Goal: Transaction & Acquisition: Book appointment/travel/reservation

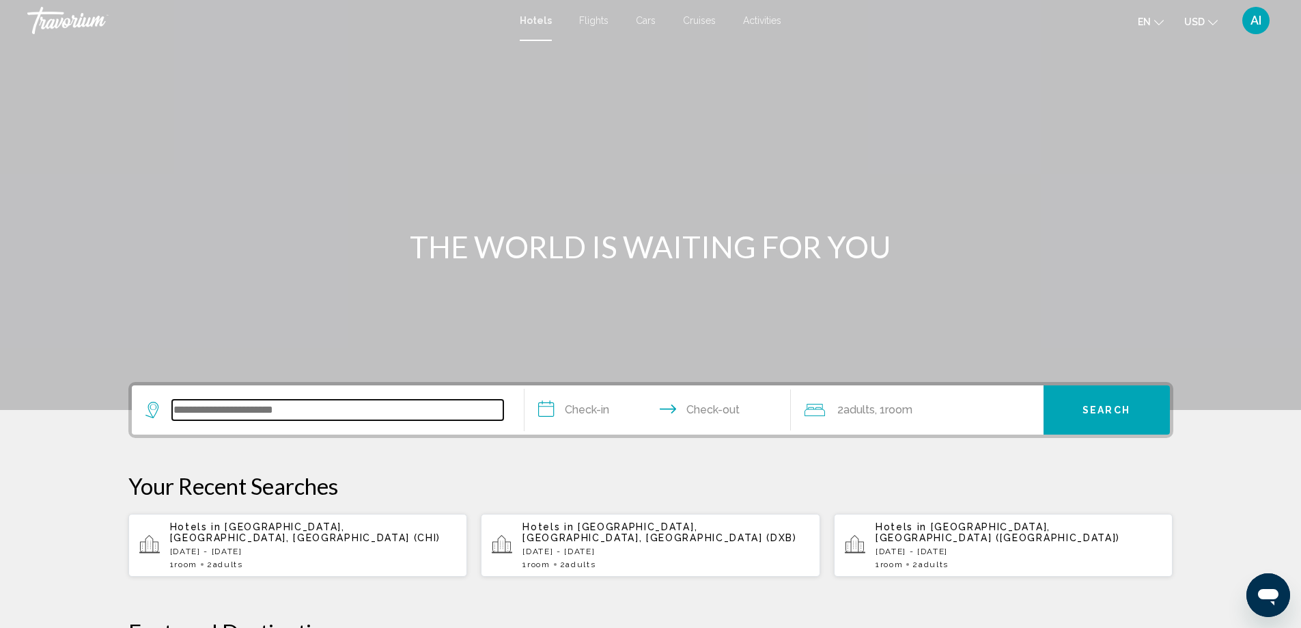
click at [226, 406] on input "Search widget" at bounding box center [337, 410] width 331 height 20
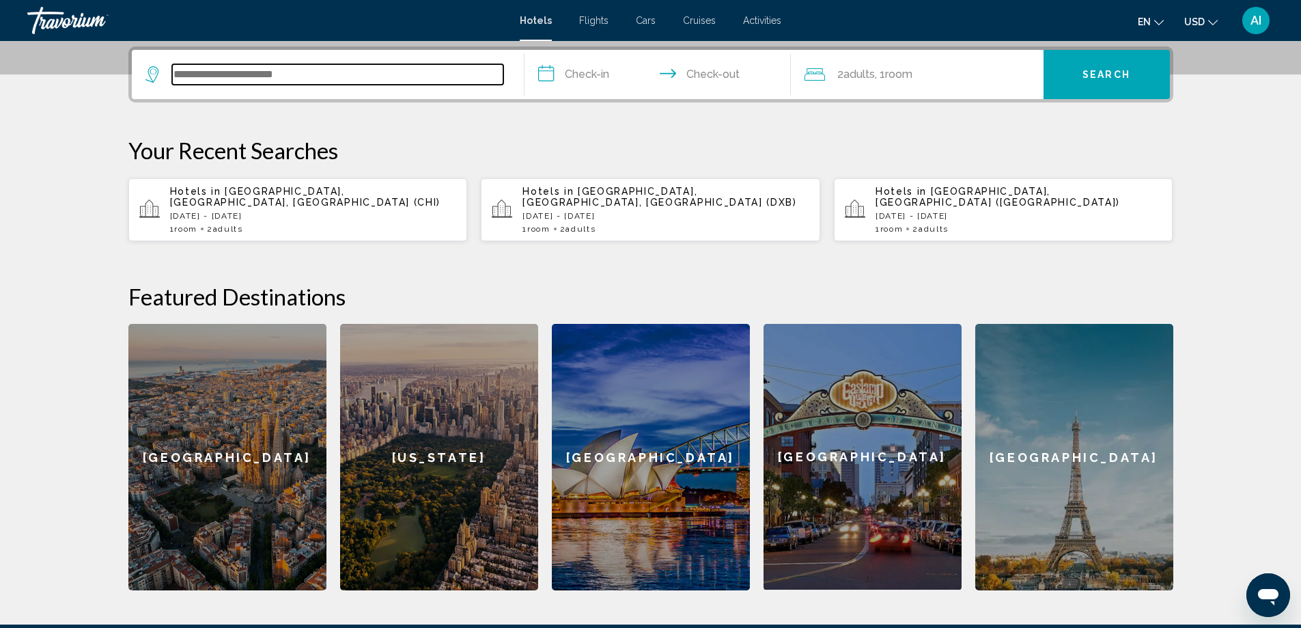
scroll to position [337, 0]
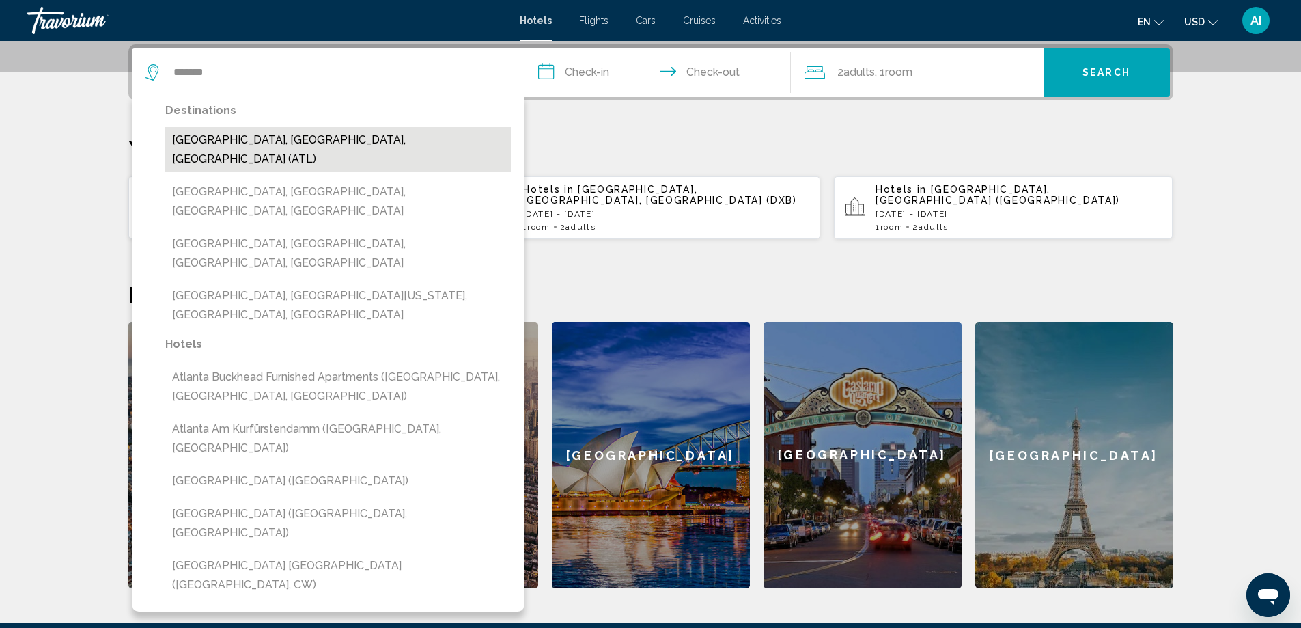
click at [298, 140] on button "[GEOGRAPHIC_DATA], [GEOGRAPHIC_DATA], [GEOGRAPHIC_DATA] (ATL)" at bounding box center [338, 149] width 346 height 45
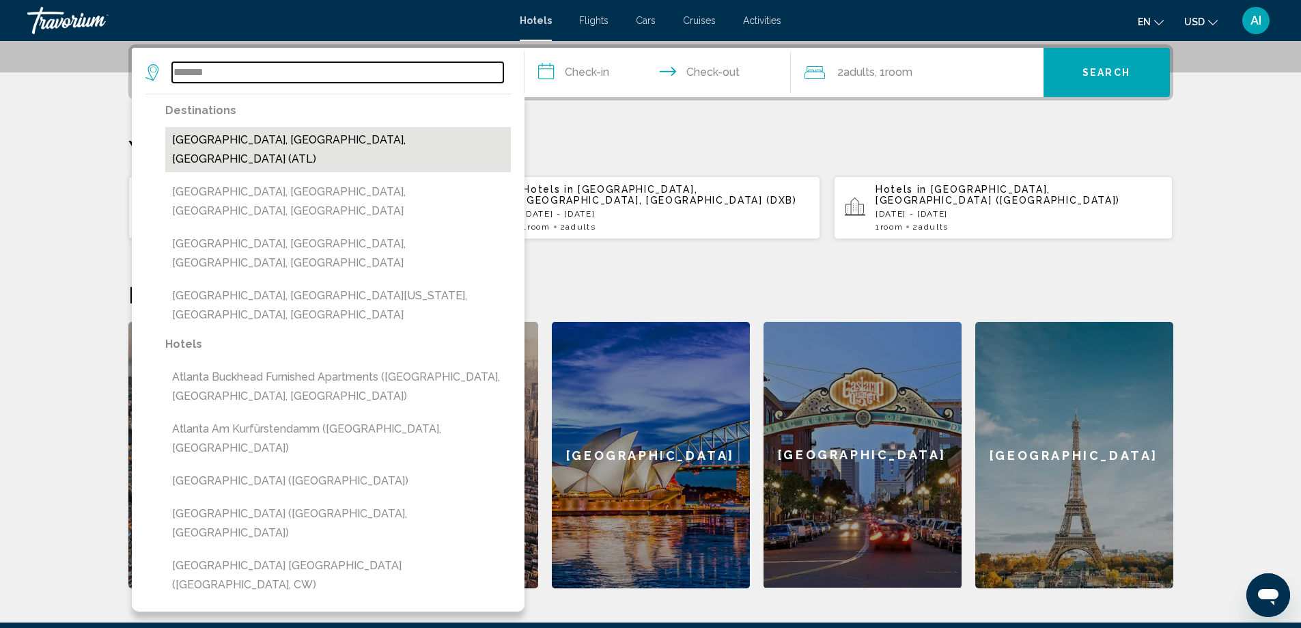
type input "**********"
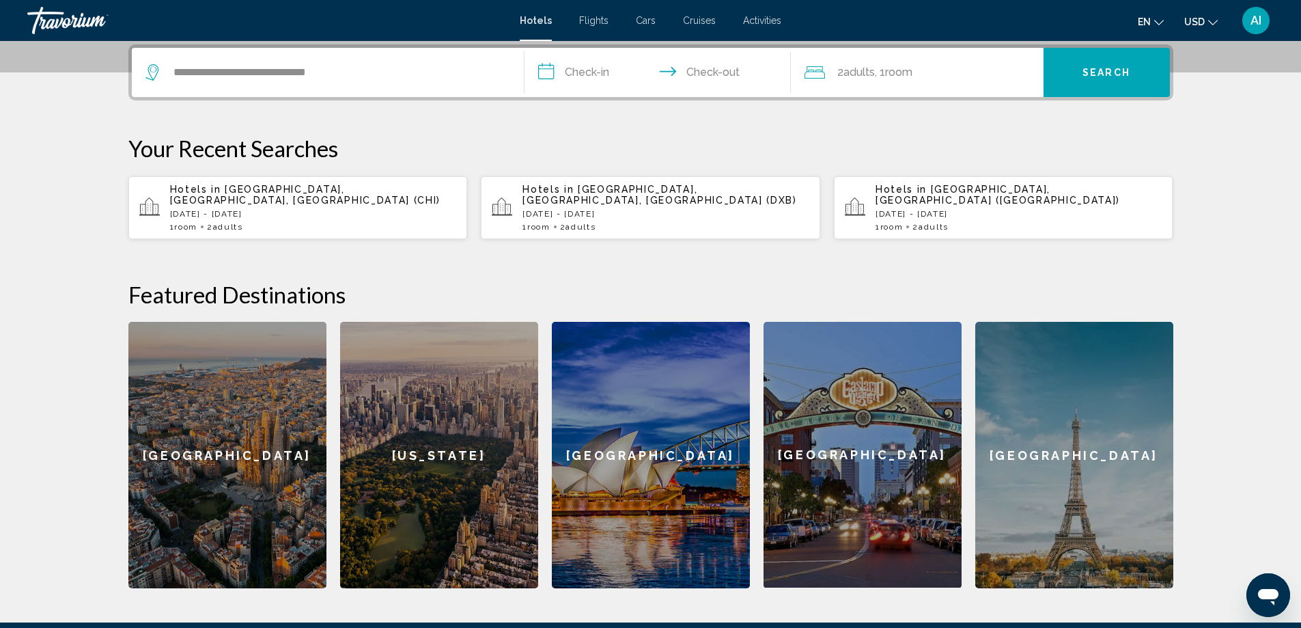
click at [594, 77] on input "**********" at bounding box center [661, 74] width 272 height 53
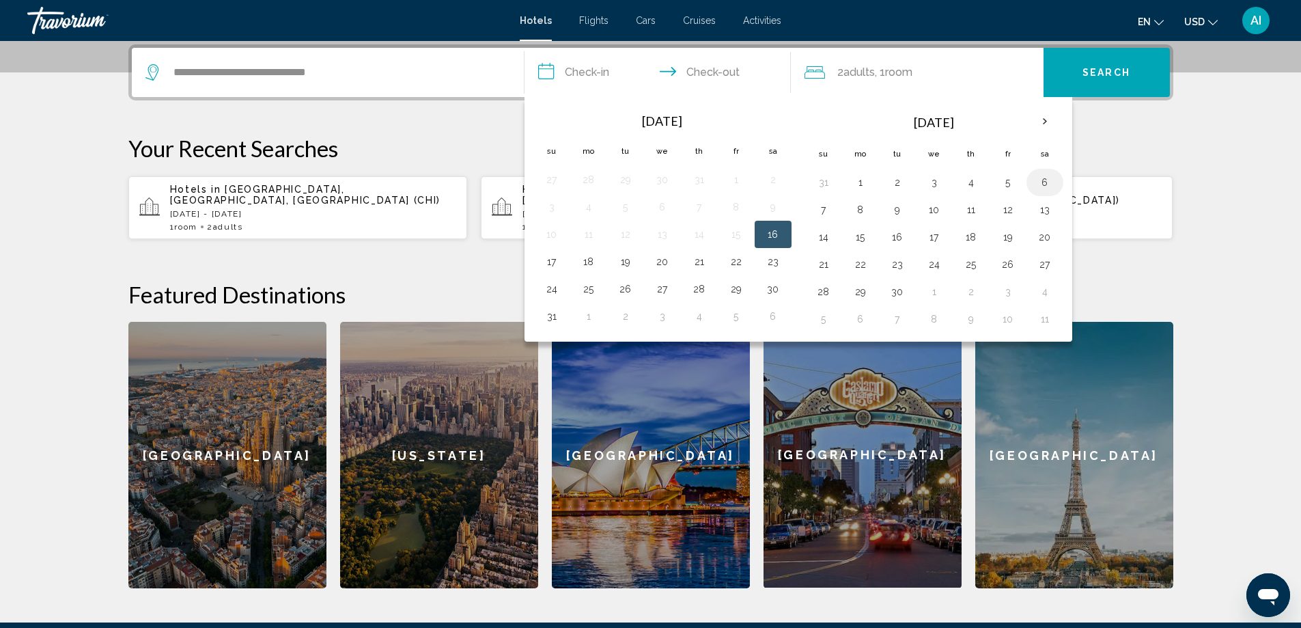
click at [1054, 182] on button "6" at bounding box center [1045, 182] width 22 height 19
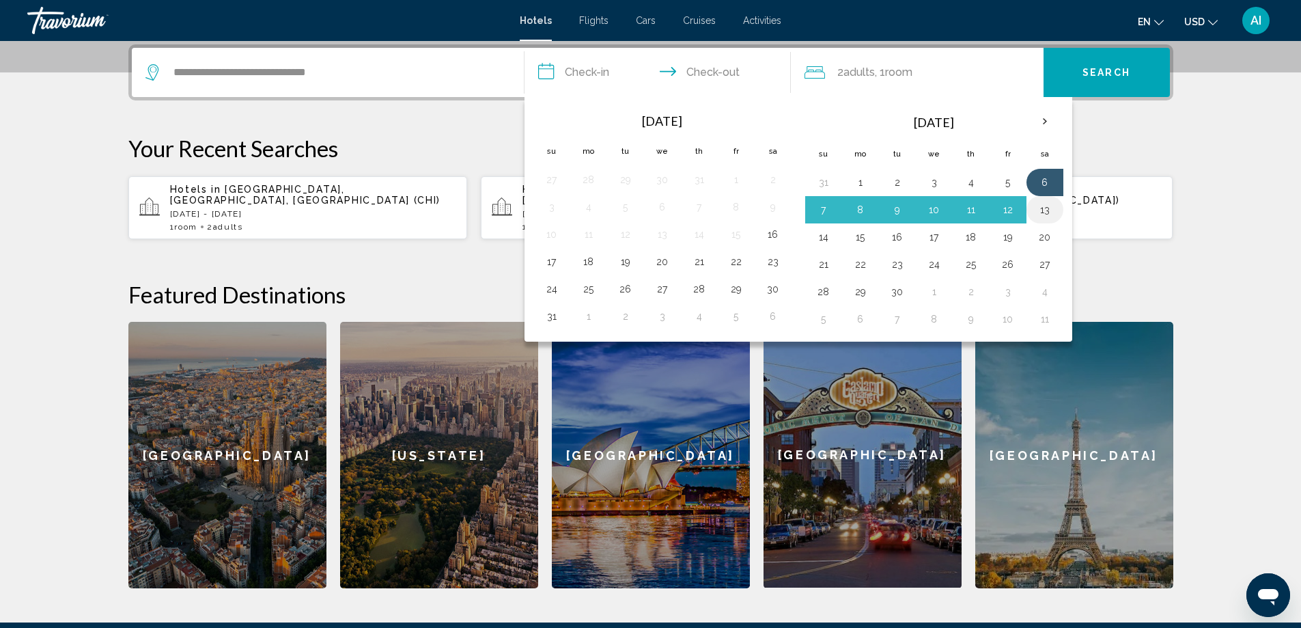
click at [1049, 211] on button "13" at bounding box center [1045, 209] width 22 height 19
type input "**********"
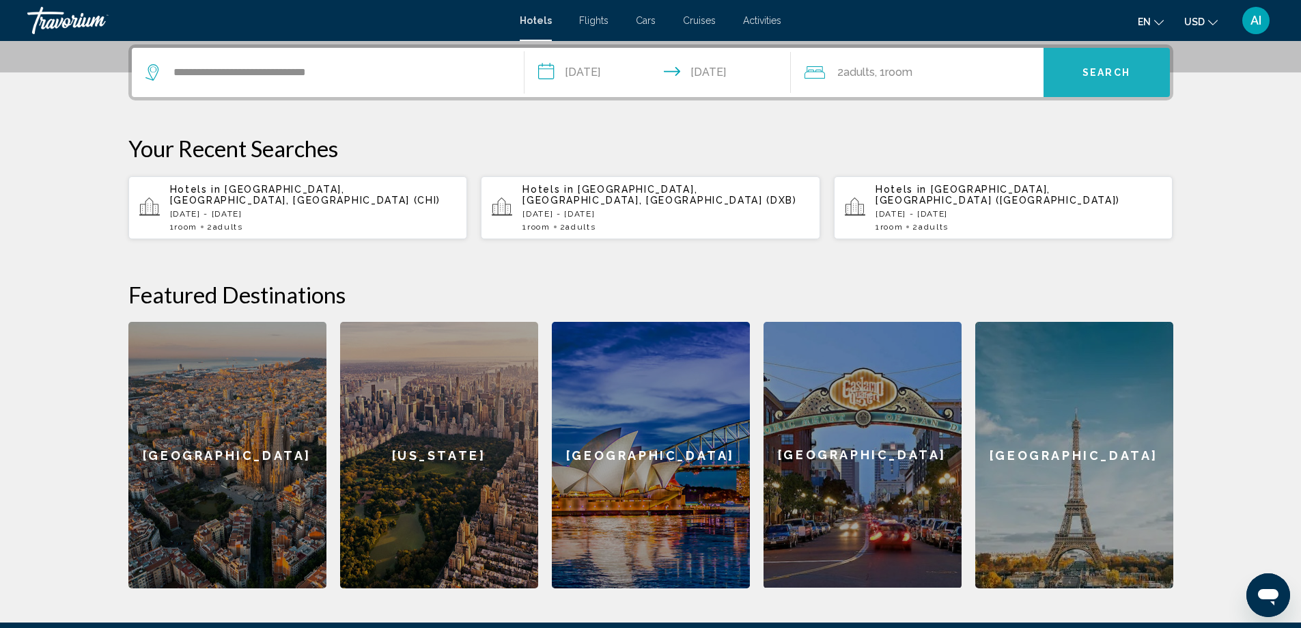
click at [1110, 75] on span "Search" at bounding box center [1107, 73] width 48 height 11
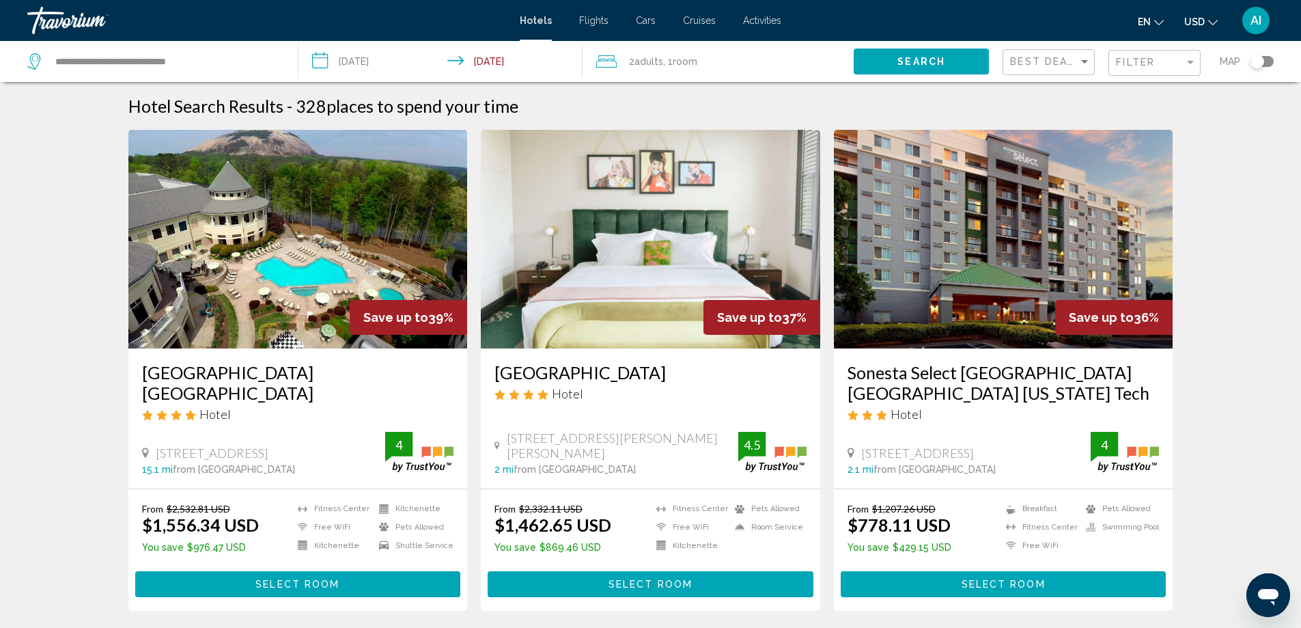
click at [227, 253] on img "Main content" at bounding box center [298, 239] width 340 height 219
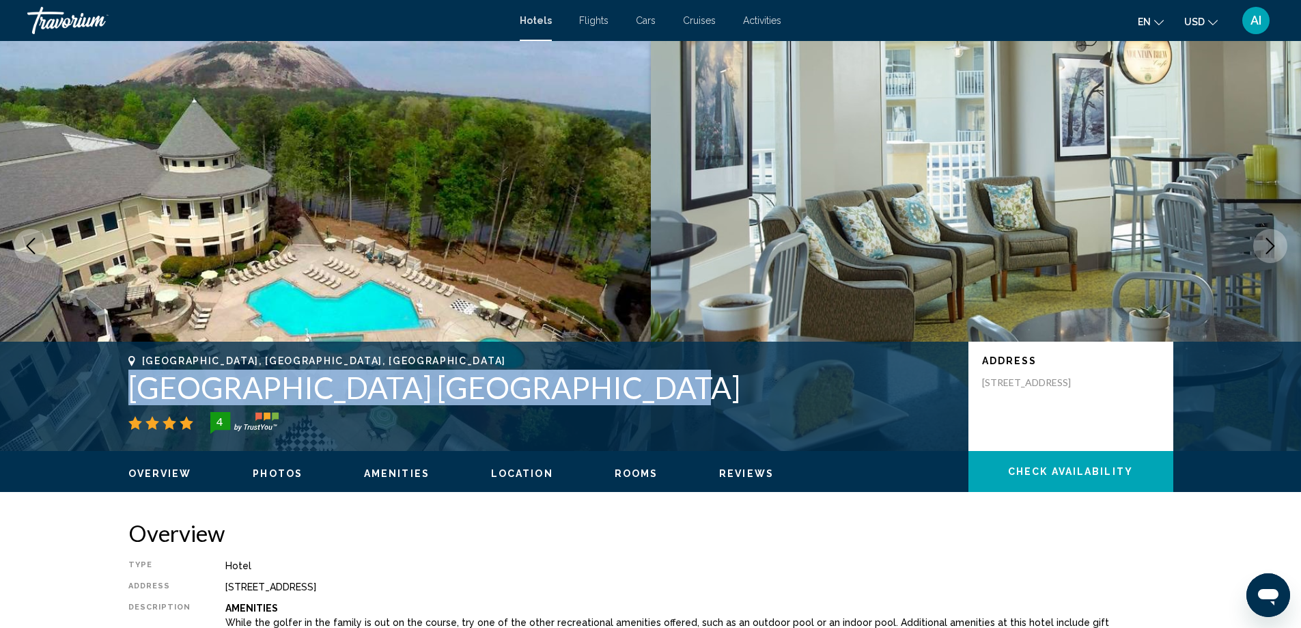
drag, startPoint x: 125, startPoint y: 382, endPoint x: 596, endPoint y: 401, distance: 471.0
click at [596, 401] on div "Stone Mountain, GA, United States Atlanta Evergreen Lakeside Resort 4 Address 4…" at bounding box center [651, 396] width 1100 height 82
copy h1 "Atlanta Evergreen Lakeside Resort"
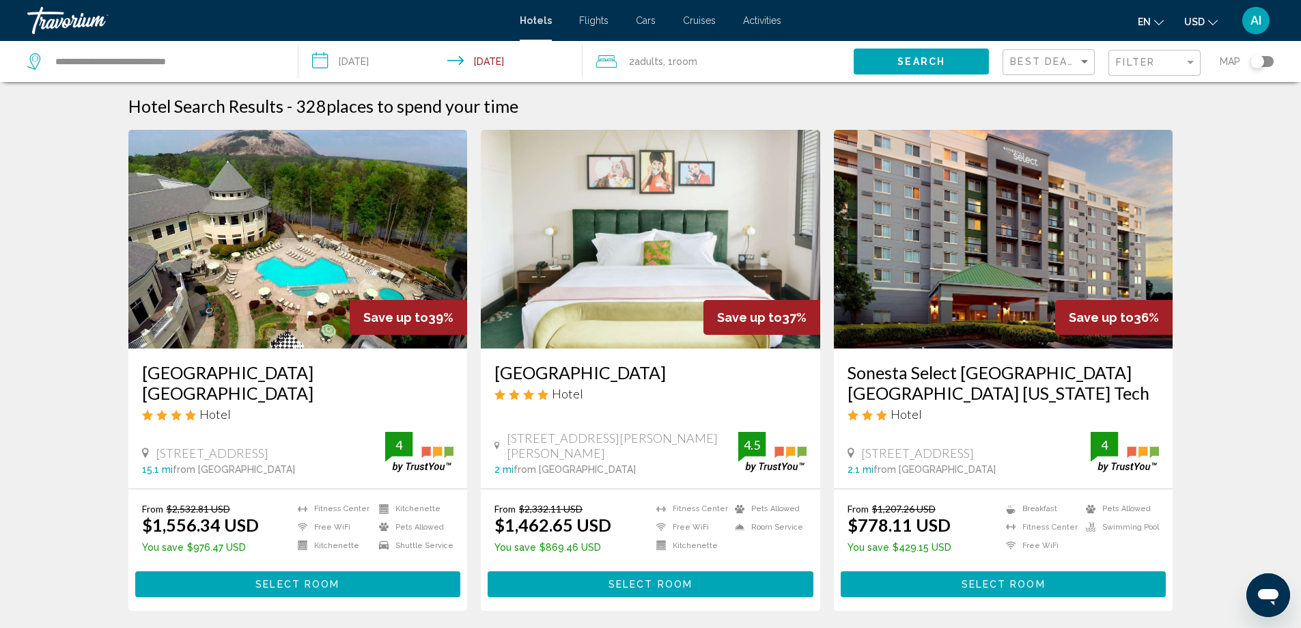
click at [363, 58] on input "**********" at bounding box center [444, 63] width 290 height 45
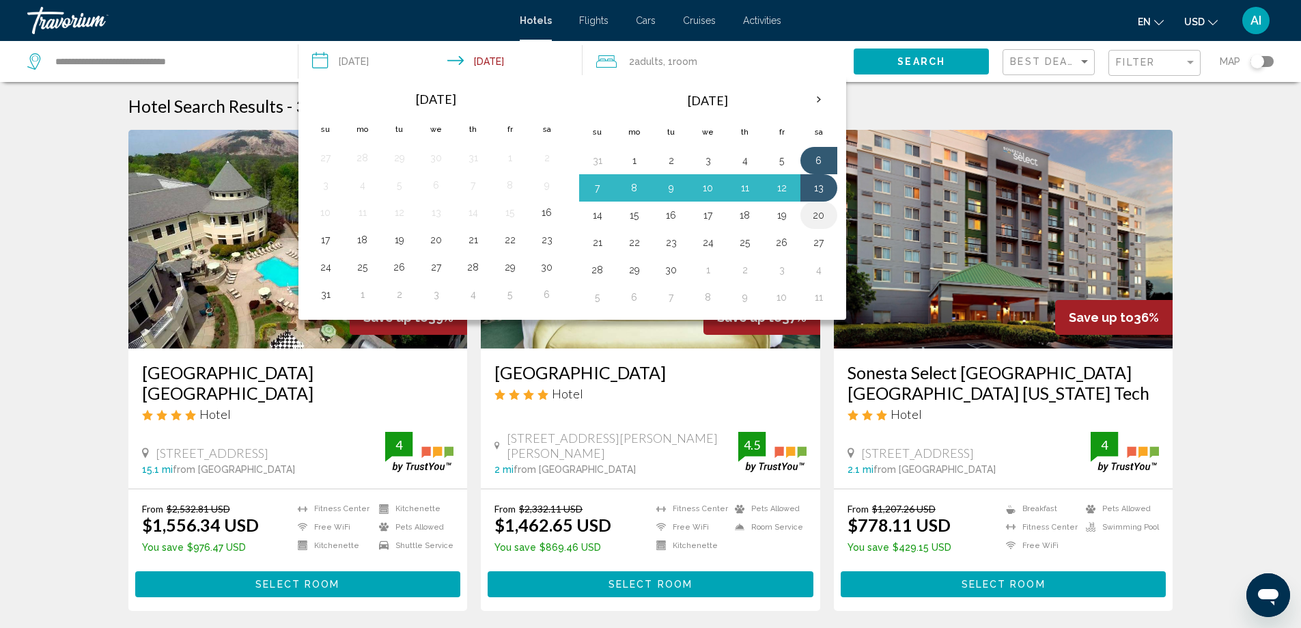
click at [820, 217] on button "20" at bounding box center [819, 215] width 22 height 19
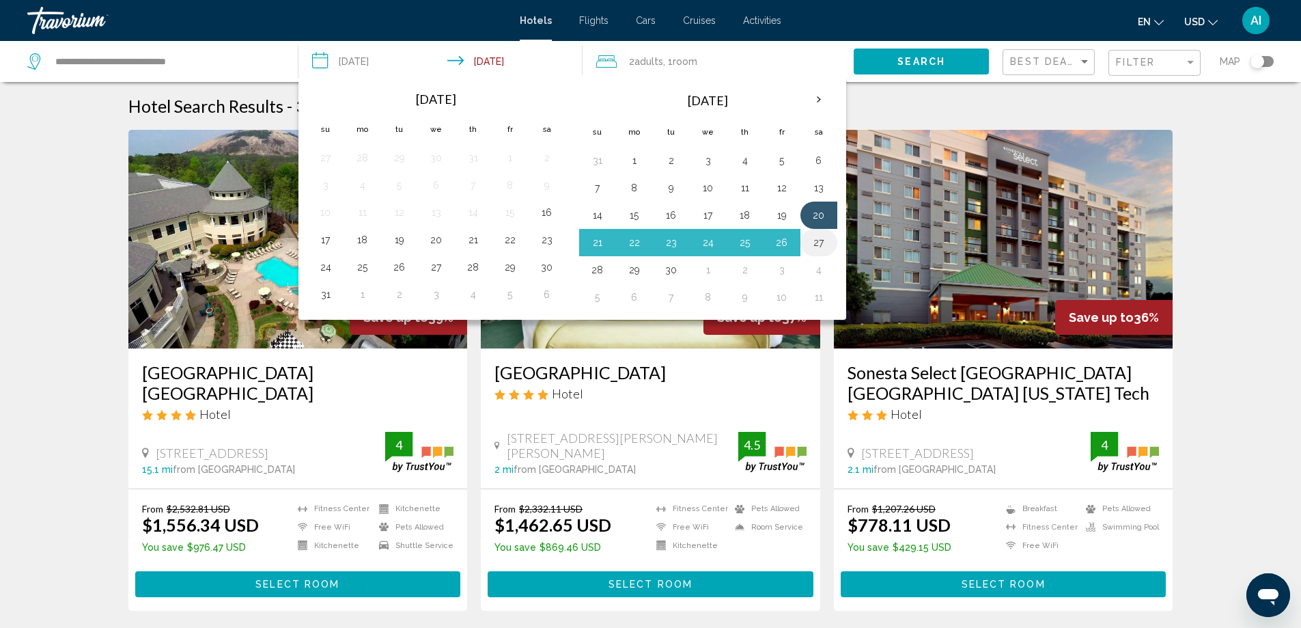
click at [822, 240] on button "27" at bounding box center [819, 242] width 22 height 19
type input "**********"
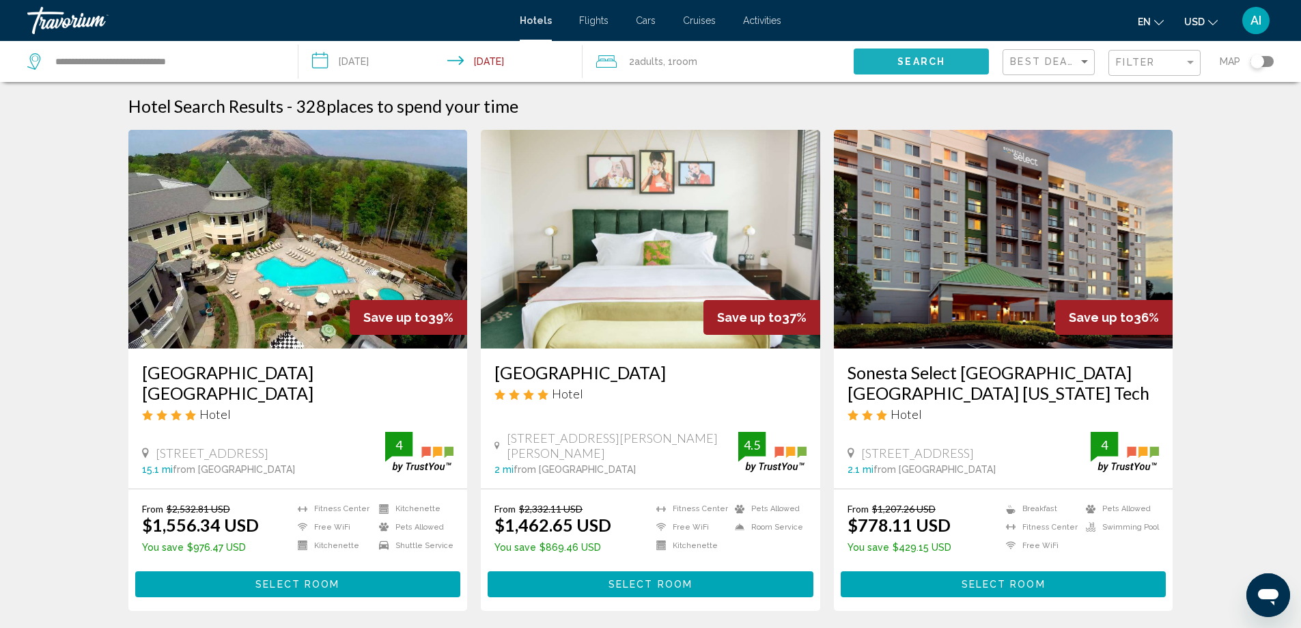
click at [925, 61] on span "Search" at bounding box center [922, 62] width 48 height 11
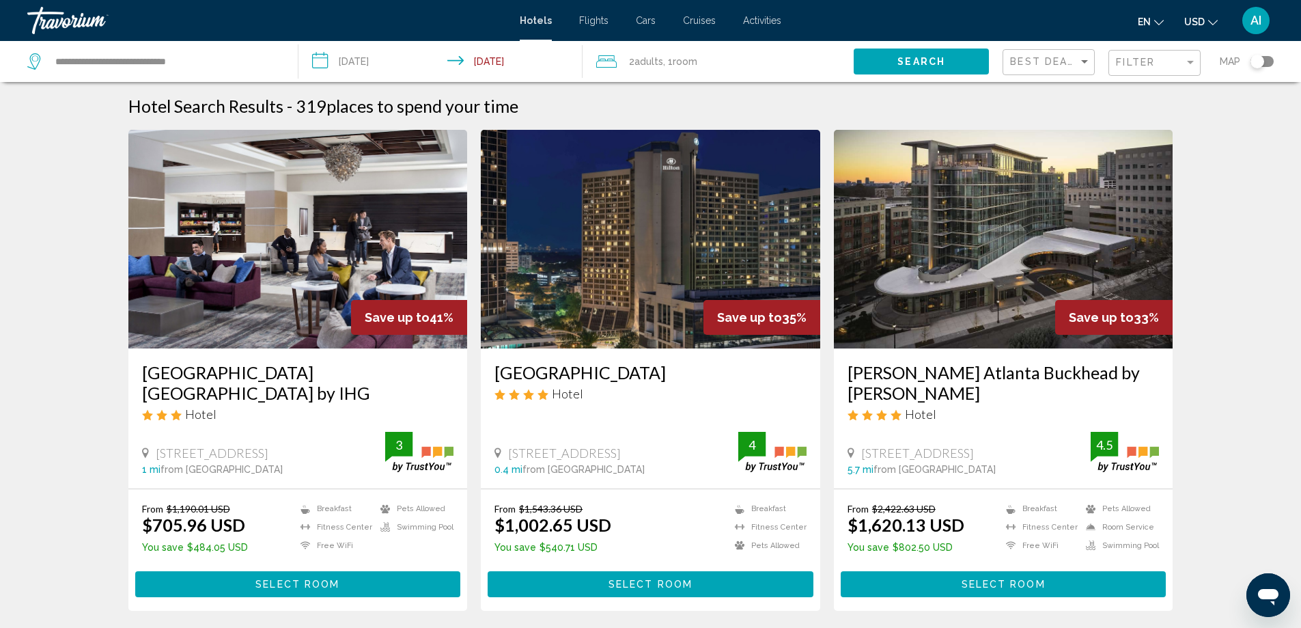
click at [284, 243] on img "Main content" at bounding box center [298, 239] width 340 height 219
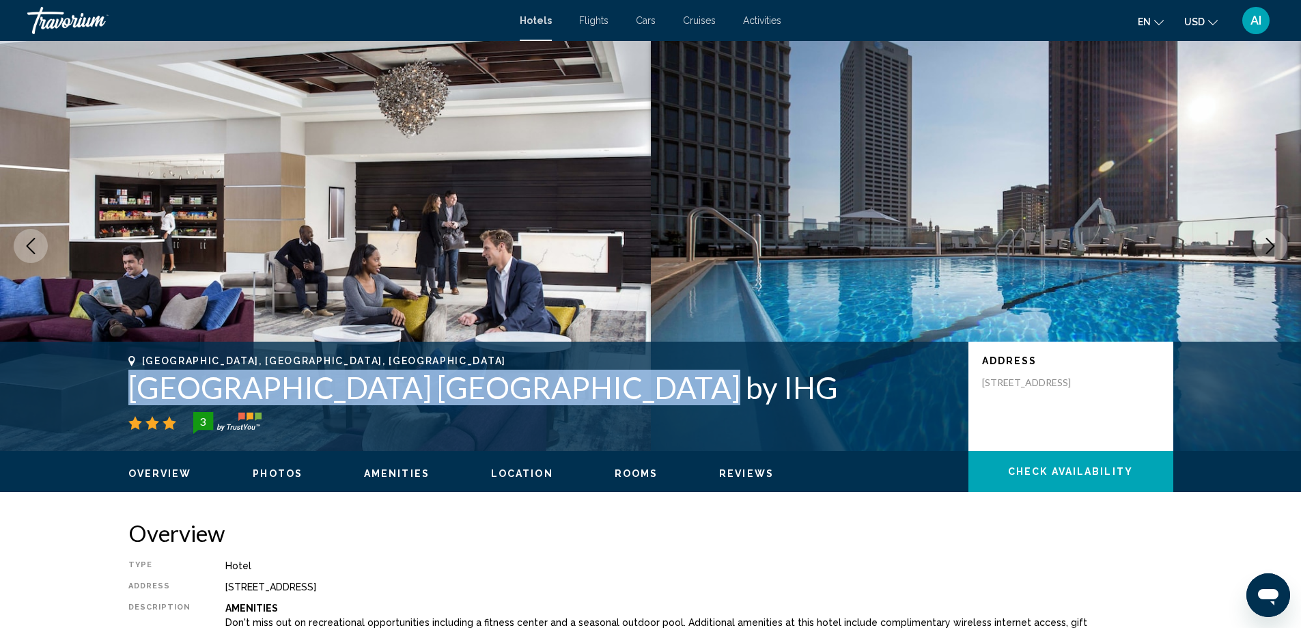
drag, startPoint x: 128, startPoint y: 389, endPoint x: 652, endPoint y: 402, distance: 524.1
click at [652, 402] on h1 "Crowne Plaza Atlanta Midtown by IHG" at bounding box center [541, 388] width 827 height 36
copy h1 "Crowne Plaza Atlanta Midtown by IHG"
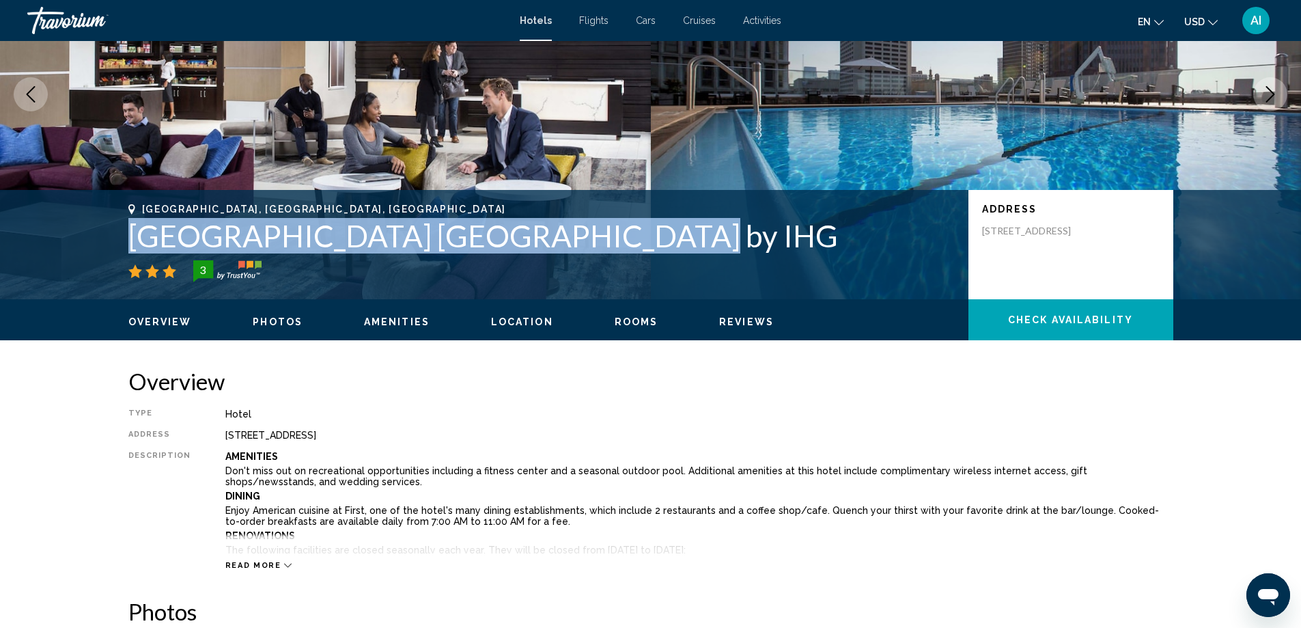
scroll to position [91, 0]
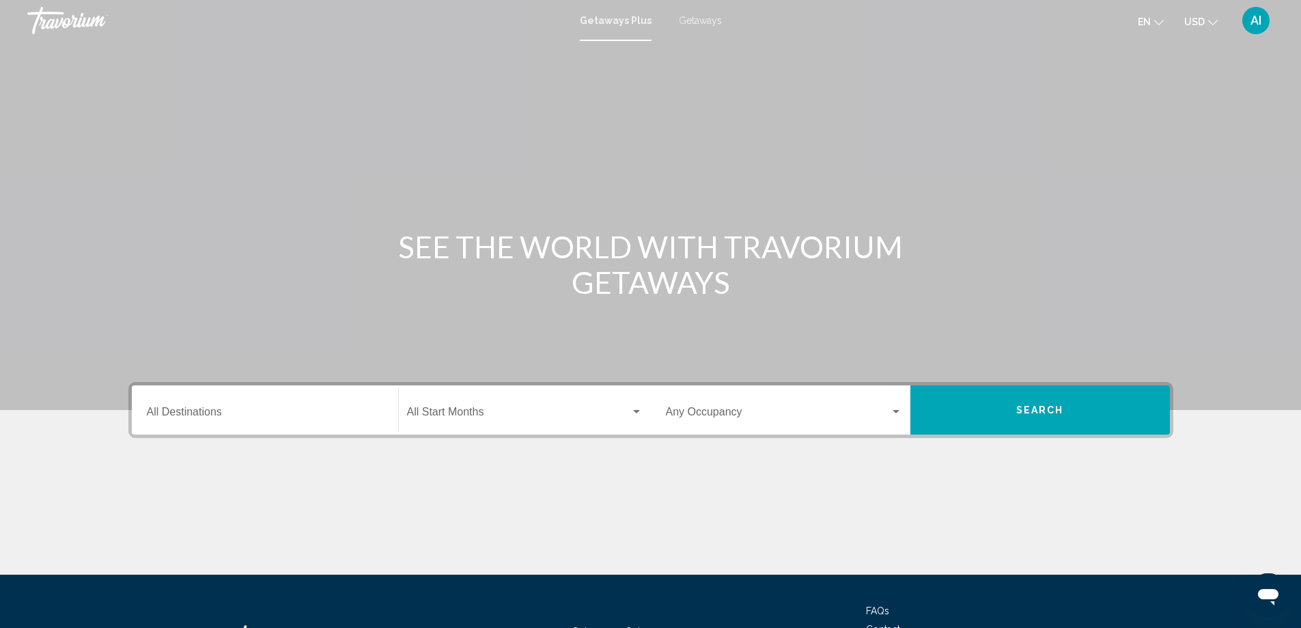
click at [702, 18] on span "Getaways" at bounding box center [700, 20] width 43 height 11
click at [219, 412] on input "Destination All Destinations" at bounding box center [265, 414] width 236 height 12
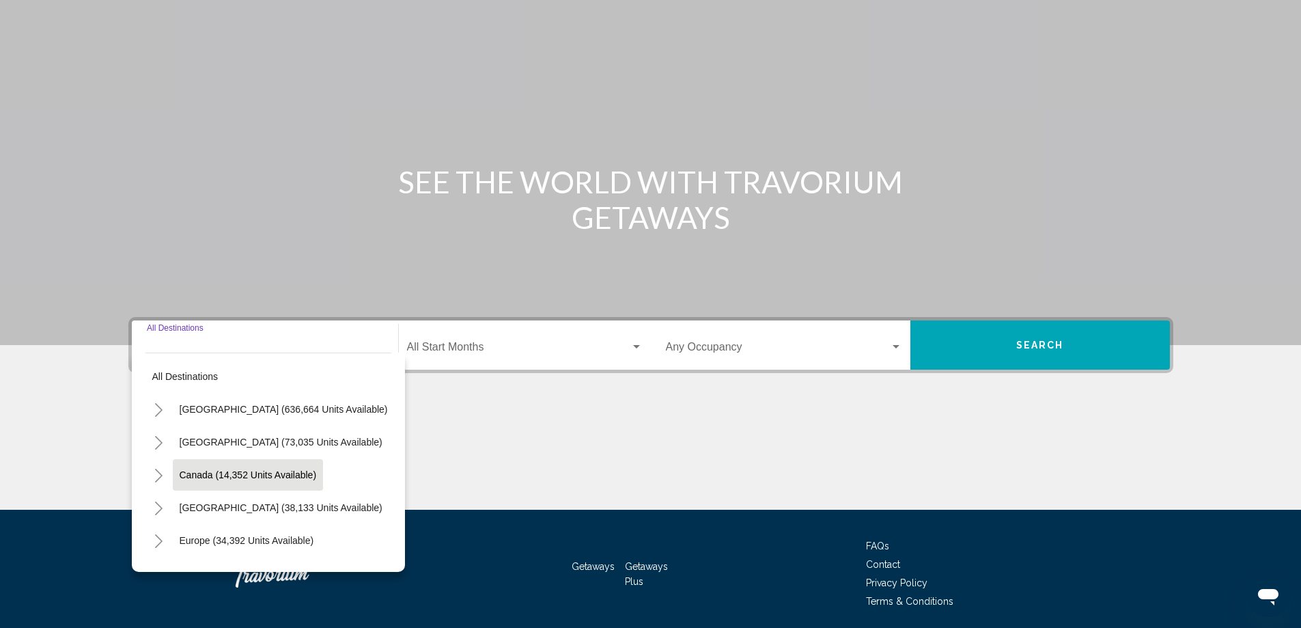
scroll to position [114, 0]
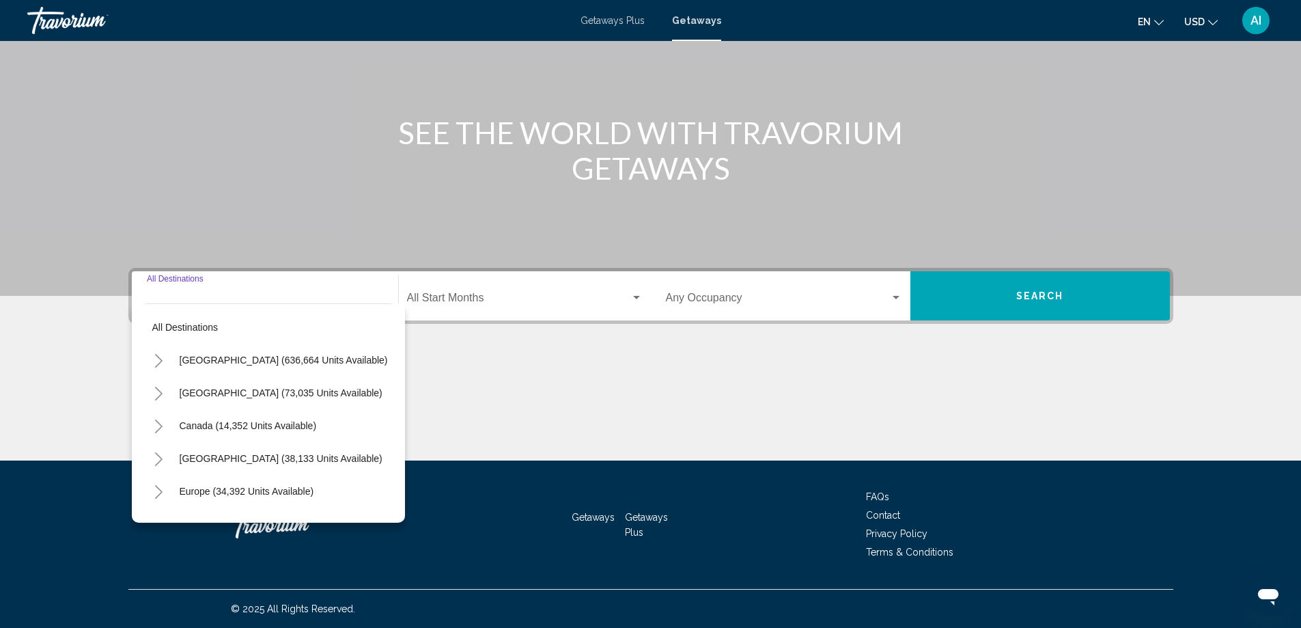
click at [160, 356] on icon "Toggle United States (636,664 units available)" at bounding box center [159, 361] width 10 height 14
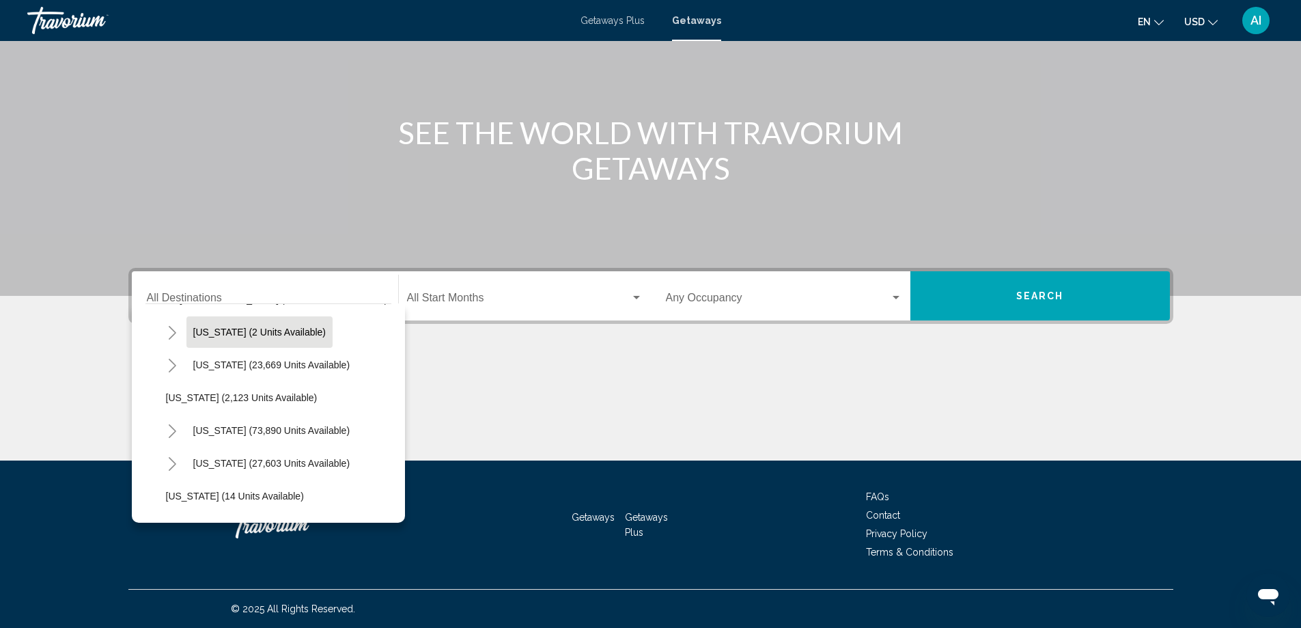
scroll to position [91, 0]
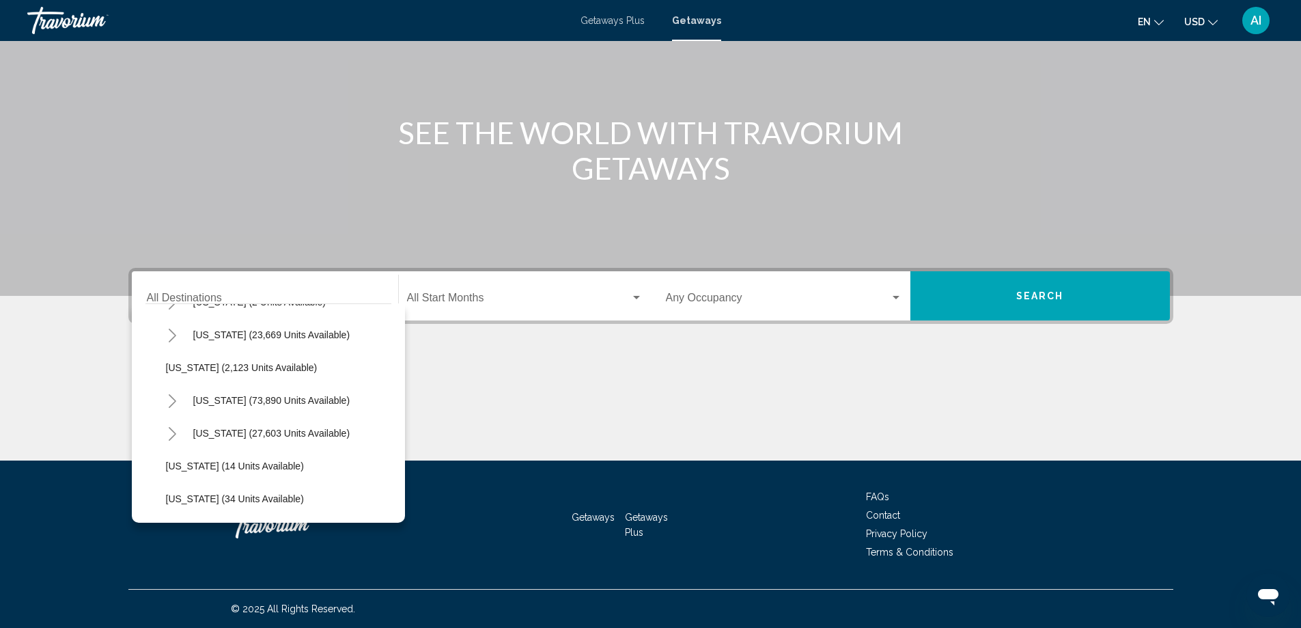
click at [172, 399] on icon "Toggle California (73,890 units available)" at bounding box center [172, 401] width 10 height 14
click at [227, 469] on span "Lake Tahoe (23,869 units available)" at bounding box center [281, 465] width 203 height 11
type input "**********"
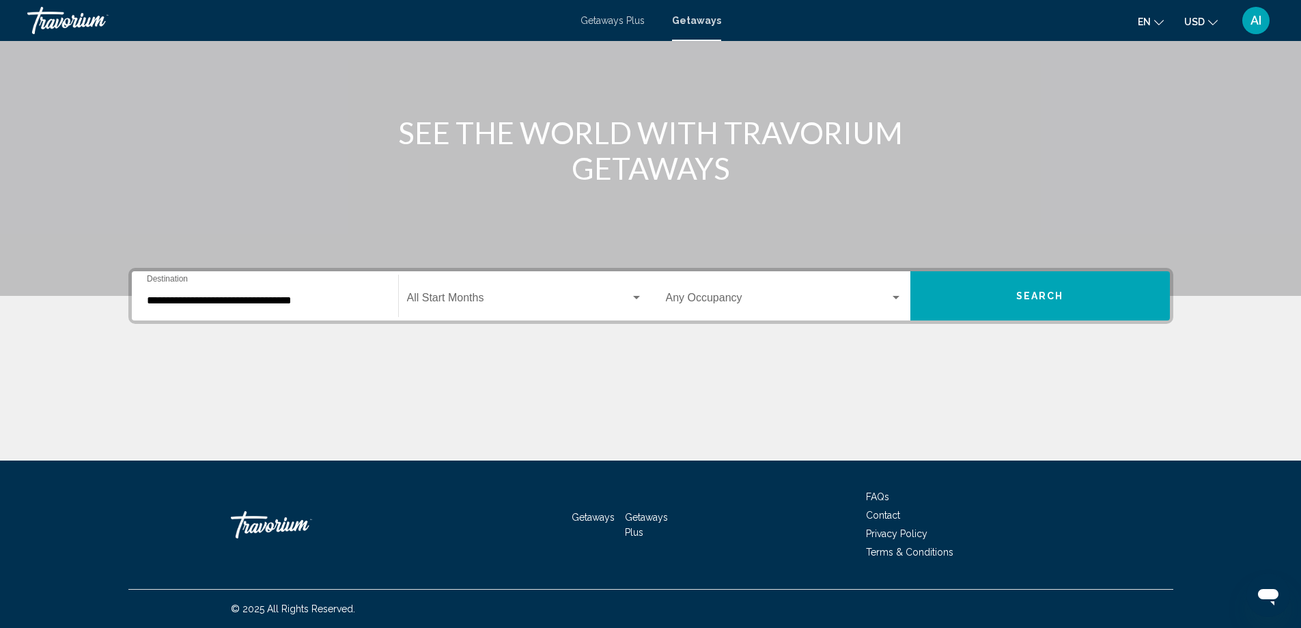
click at [456, 285] on div "Start Month All Start Months" at bounding box center [525, 296] width 236 height 43
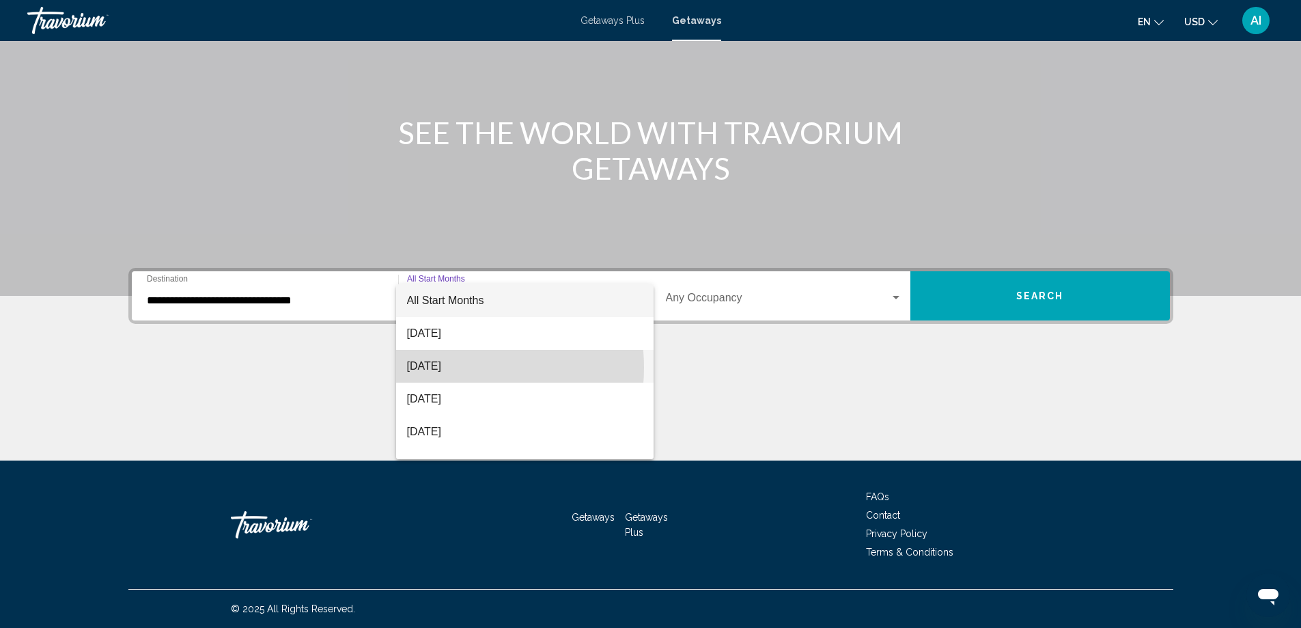
click at [456, 368] on span "September 2025" at bounding box center [525, 366] width 236 height 33
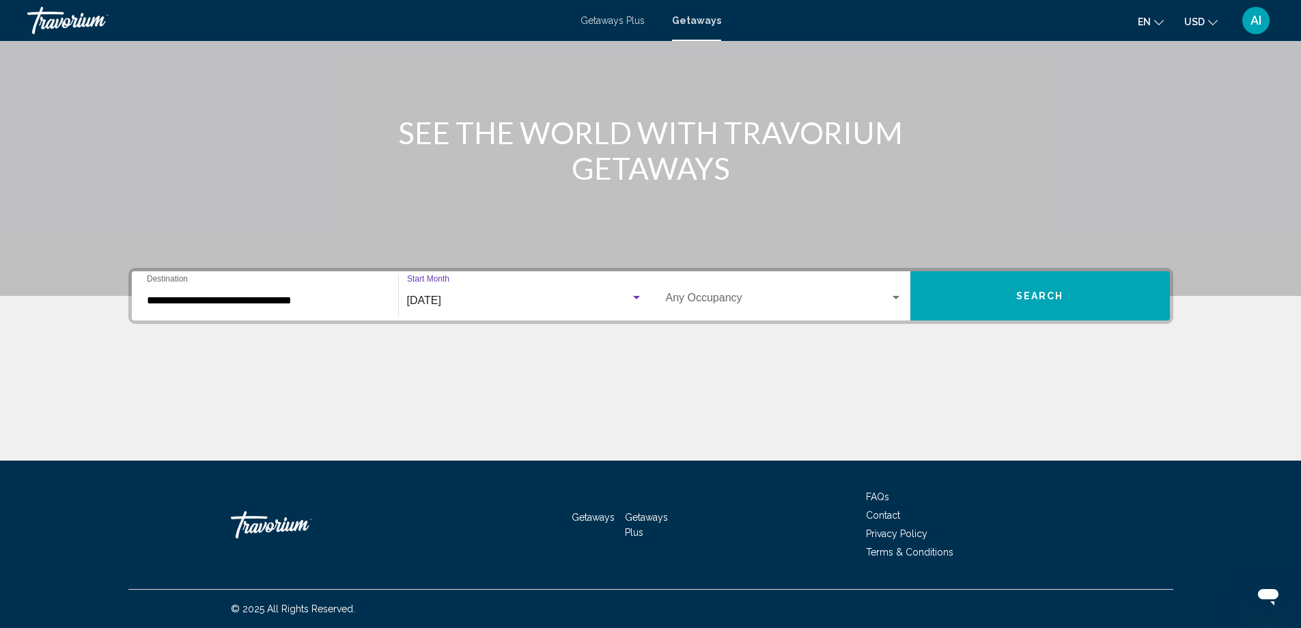
click at [814, 296] on span "Search widget" at bounding box center [778, 300] width 224 height 12
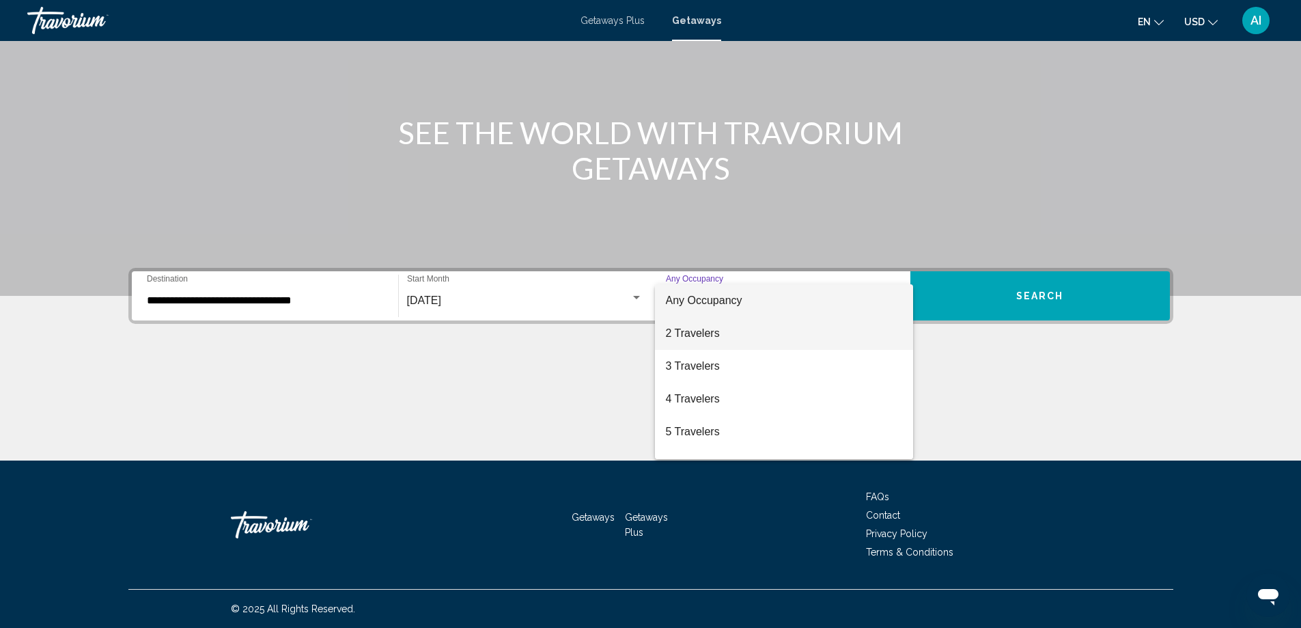
click at [734, 334] on span "2 Travelers" at bounding box center [784, 333] width 236 height 33
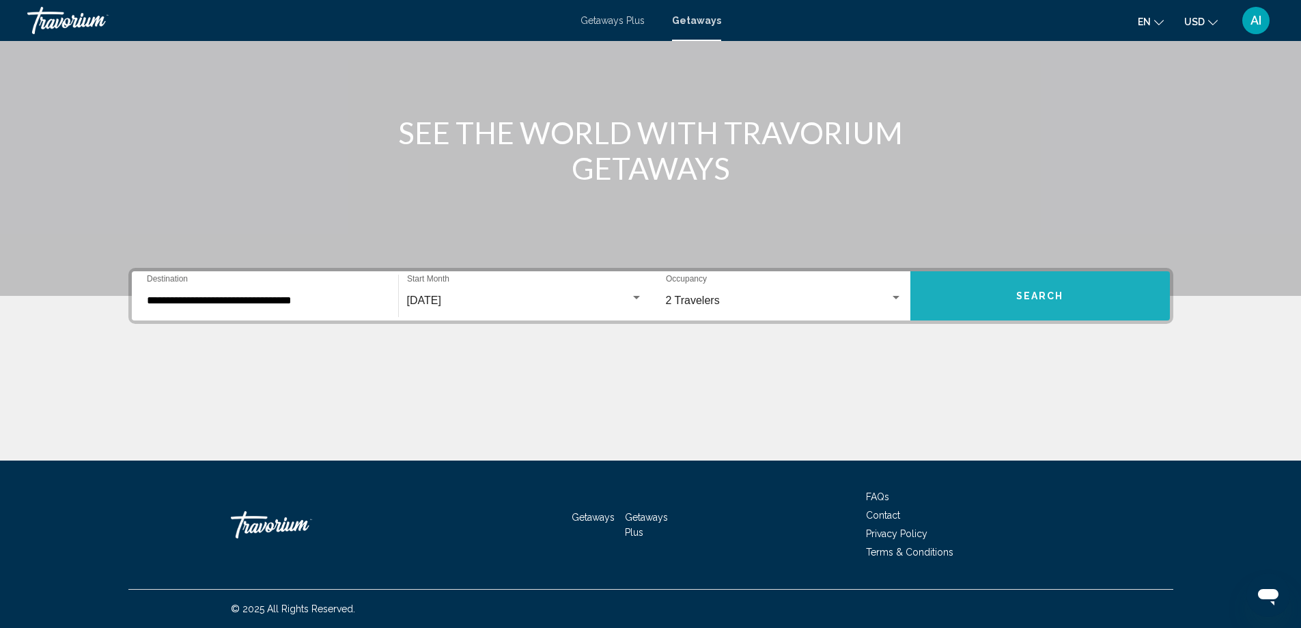
click at [1052, 294] on span "Search" at bounding box center [1040, 296] width 48 height 11
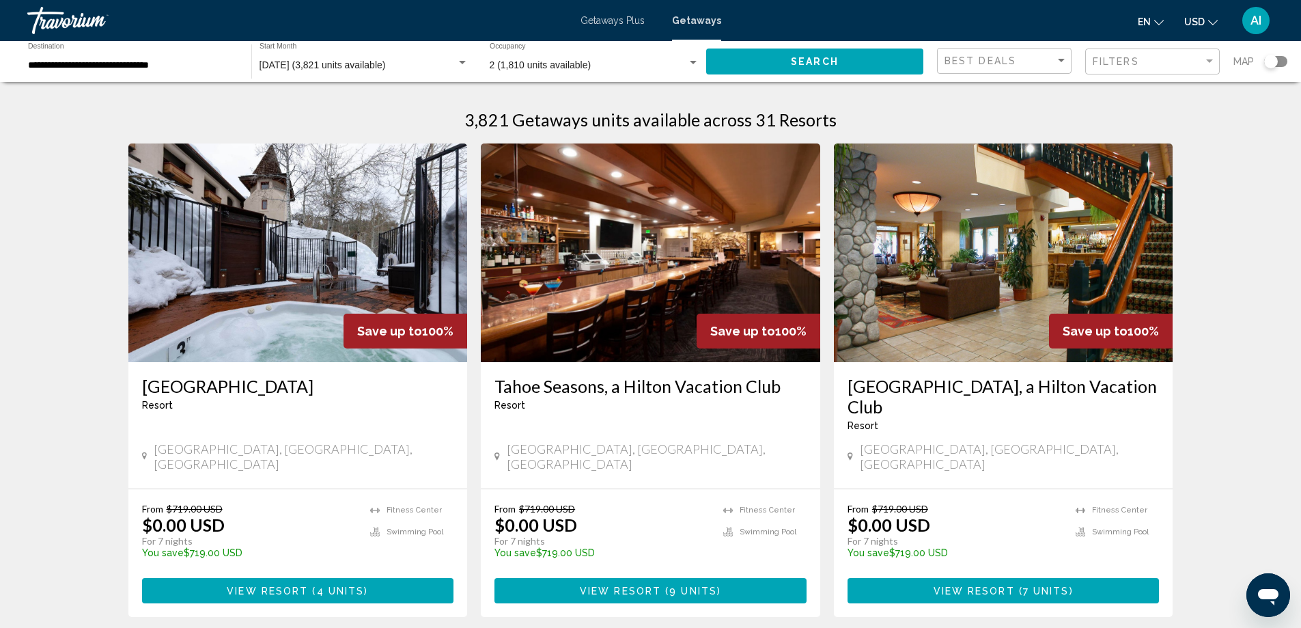
click at [297, 265] on img "Main content" at bounding box center [298, 252] width 340 height 219
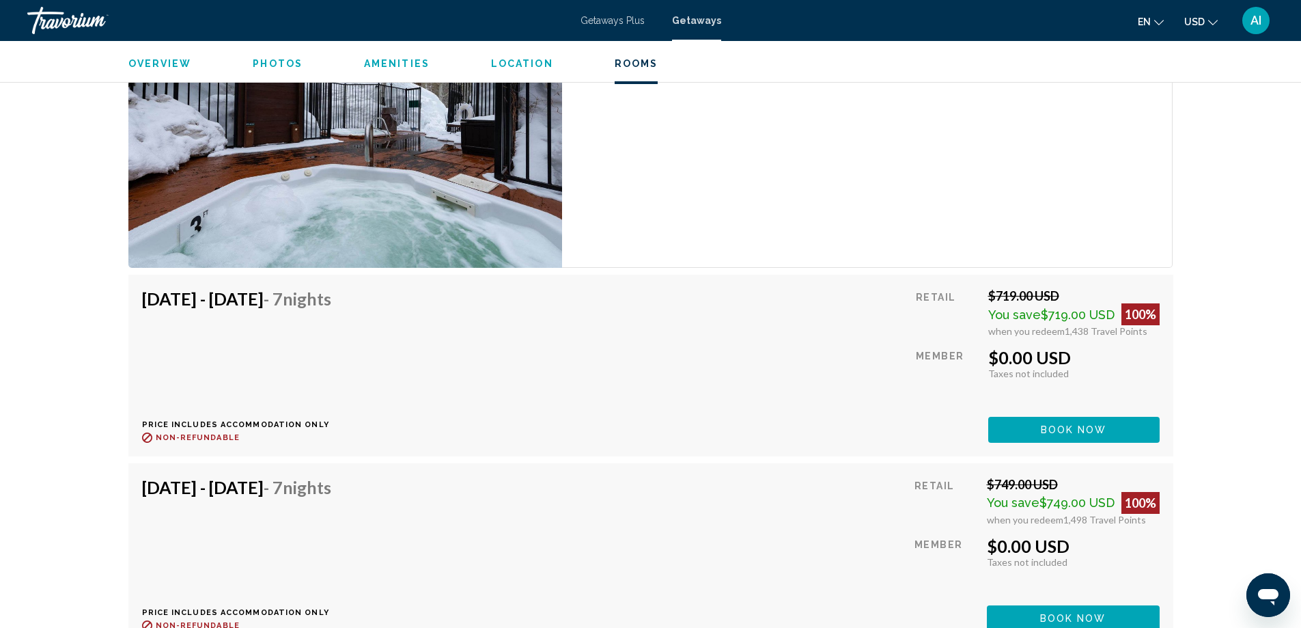
scroll to position [2550, 0]
click at [1119, 424] on button "Book now" at bounding box center [1073, 428] width 171 height 25
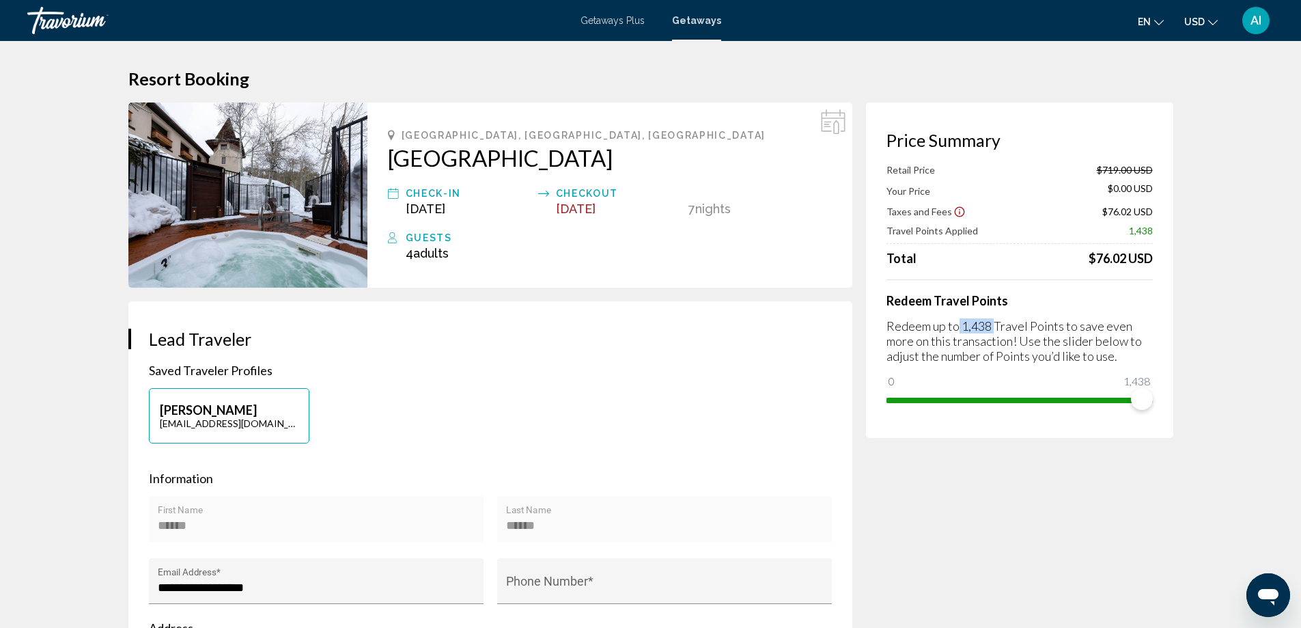
drag, startPoint x: 959, startPoint y: 326, endPoint x: 993, endPoint y: 340, distance: 36.8
click at [993, 328] on p "Redeem up to 1,438 Travel Points to save even more on this transaction! Use the…" at bounding box center [1020, 340] width 266 height 45
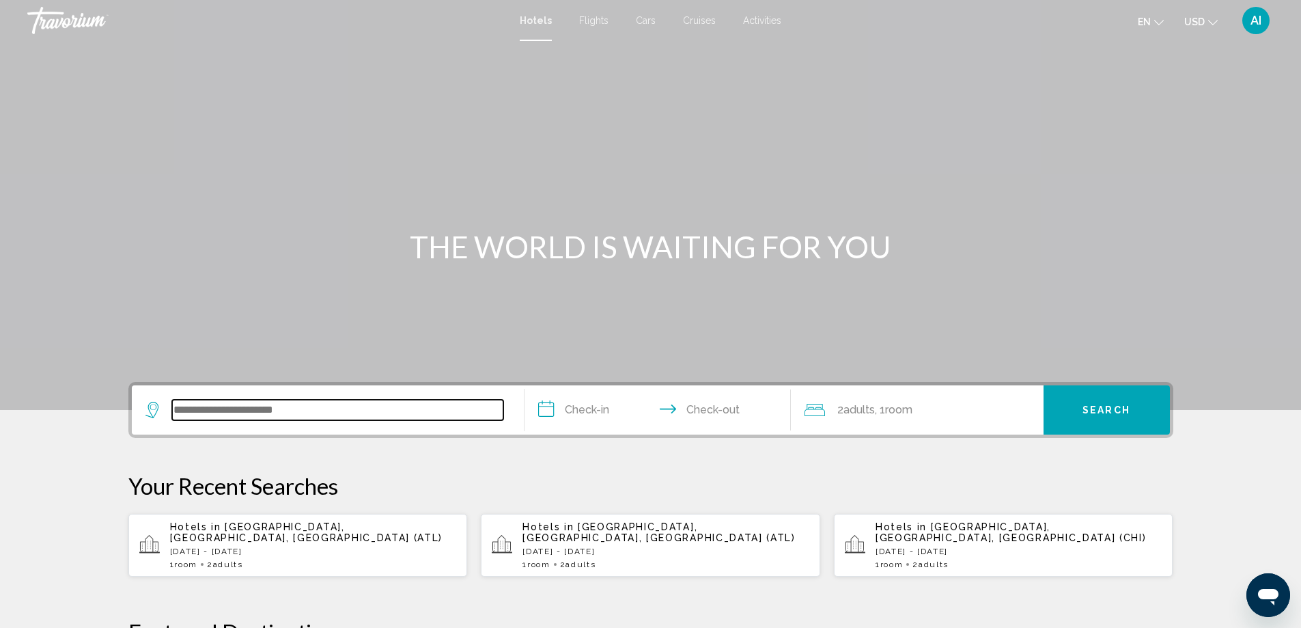
click at [245, 416] on input "Search widget" at bounding box center [337, 410] width 331 height 20
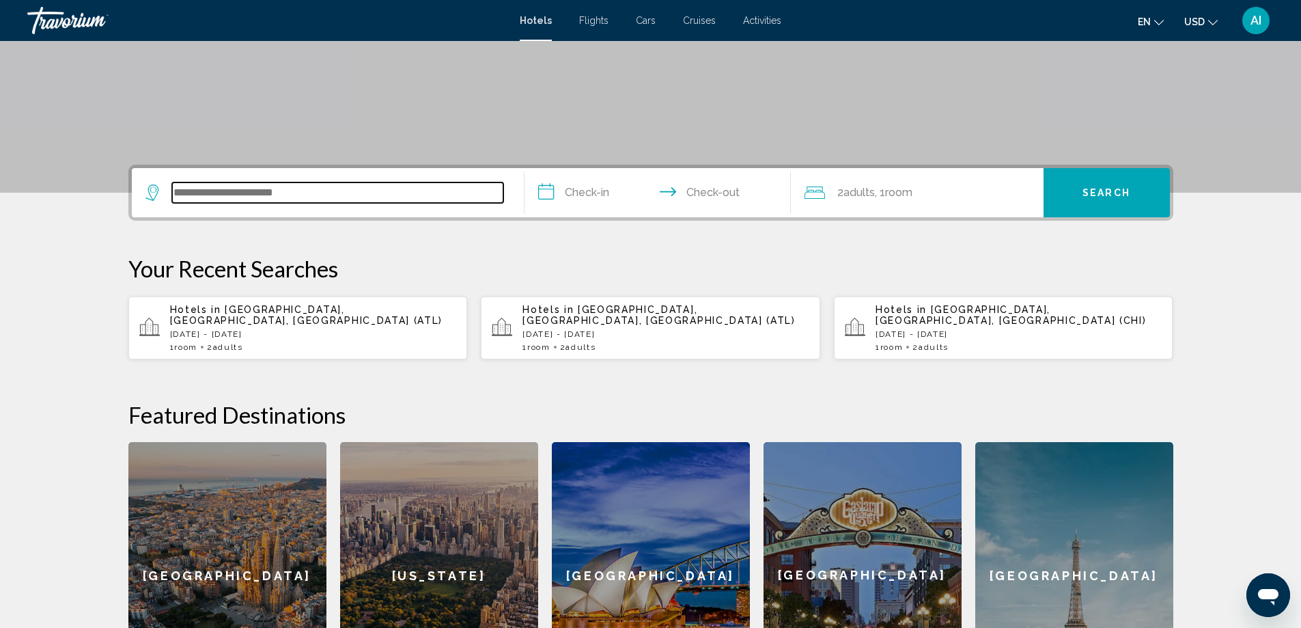
scroll to position [337, 0]
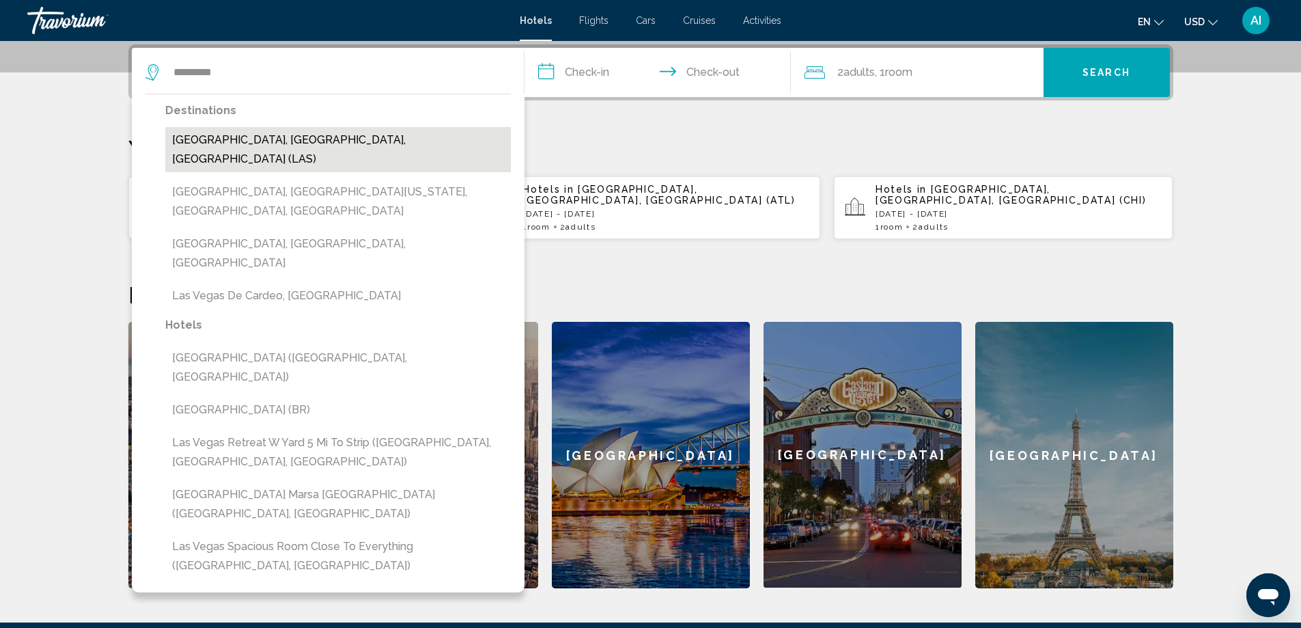
click at [314, 145] on button "[GEOGRAPHIC_DATA], [GEOGRAPHIC_DATA], [GEOGRAPHIC_DATA] (LAS)" at bounding box center [338, 149] width 346 height 45
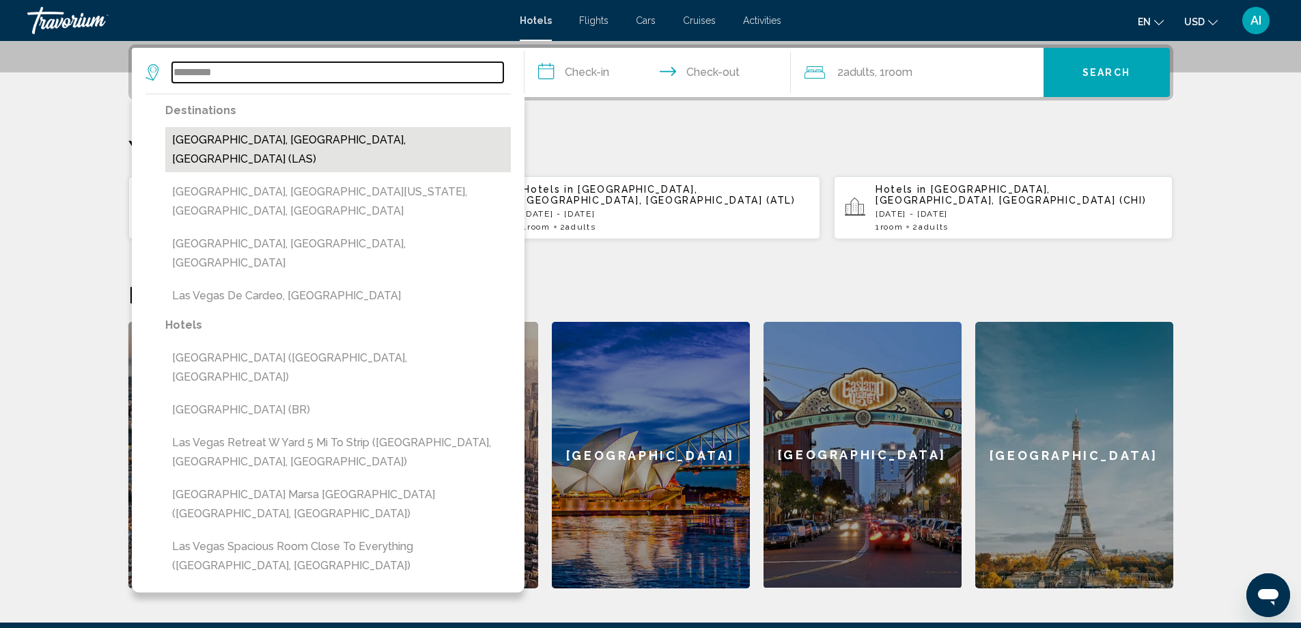
type input "**********"
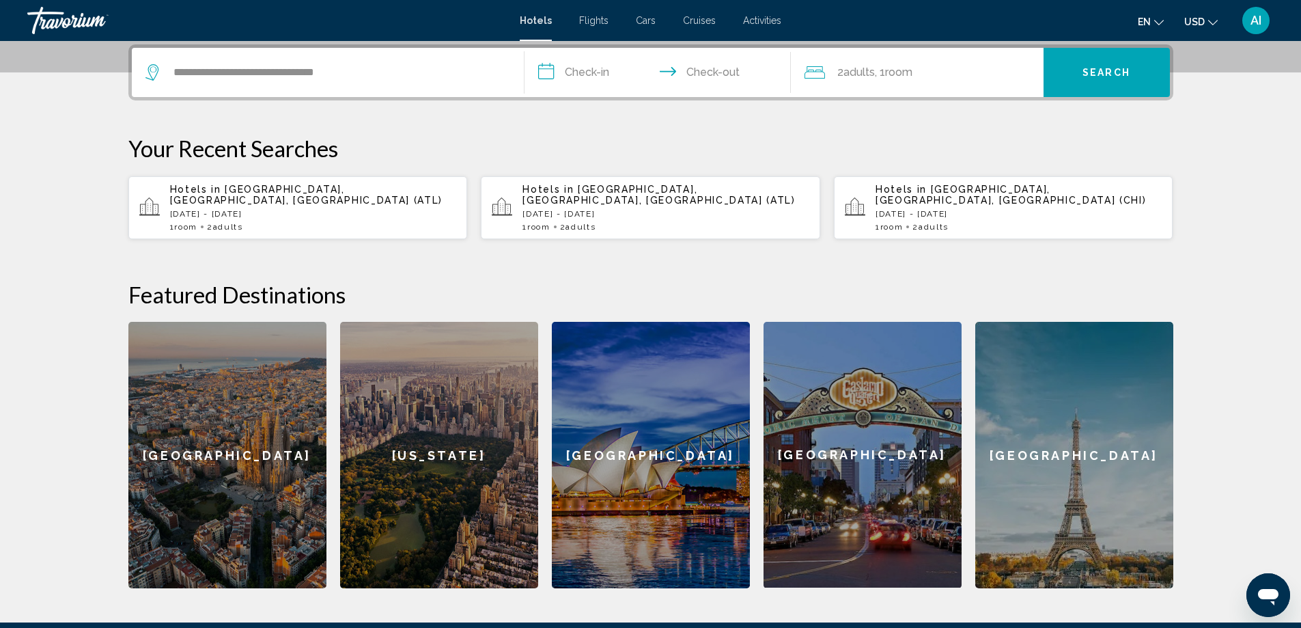
click at [572, 75] on input "**********" at bounding box center [661, 74] width 272 height 53
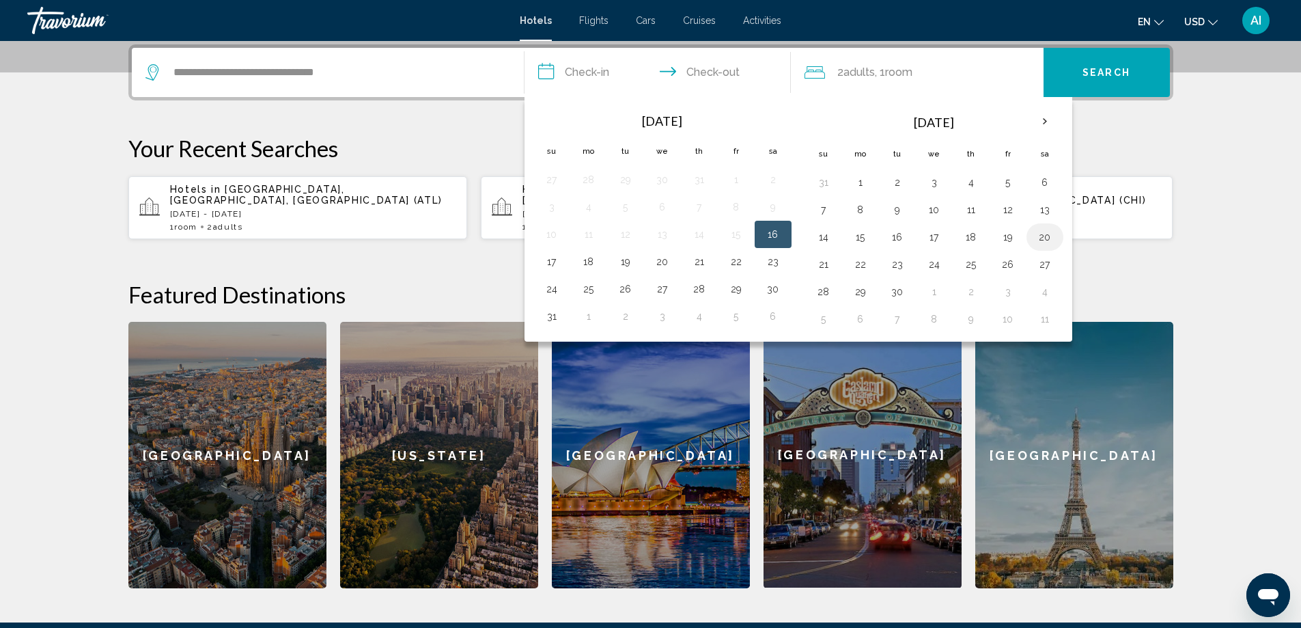
click at [1049, 240] on button "20" at bounding box center [1045, 236] width 22 height 19
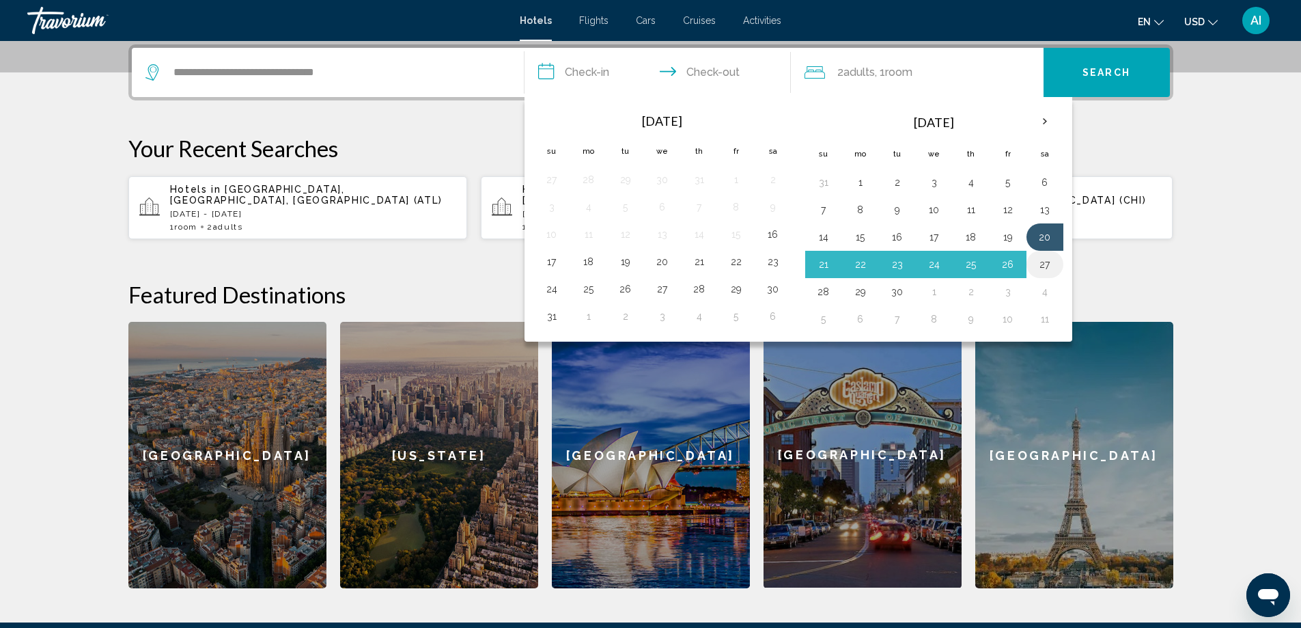
click at [1045, 260] on button "27" at bounding box center [1045, 264] width 22 height 19
type input "**********"
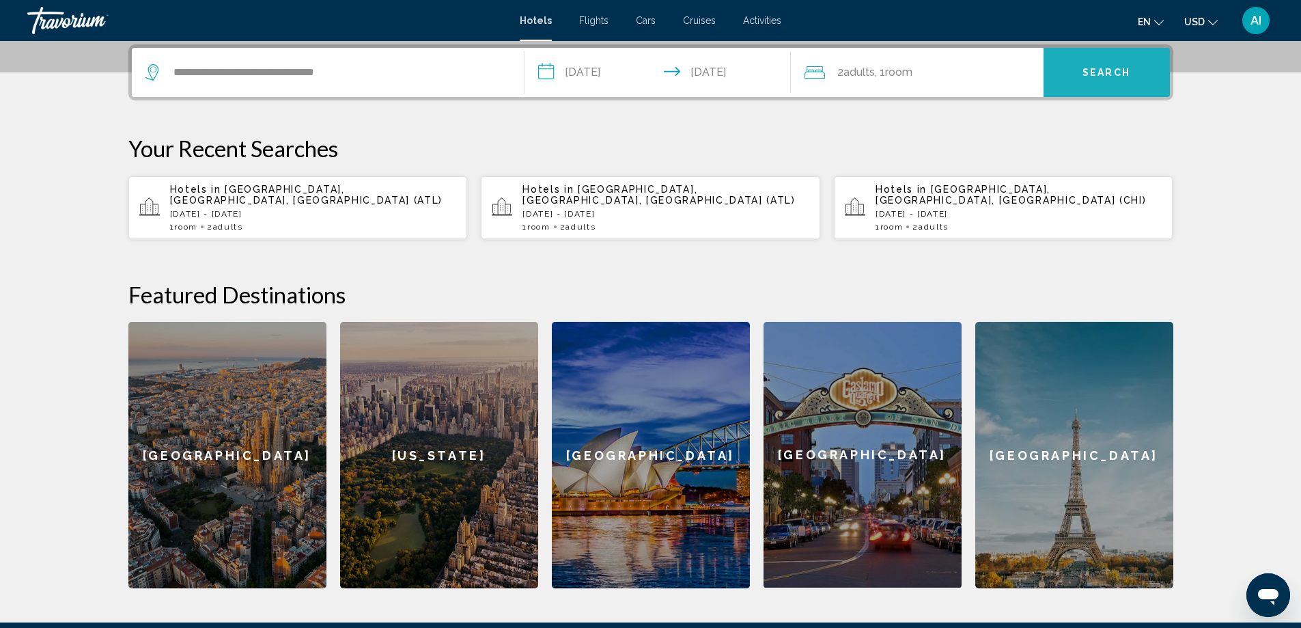
click at [1111, 74] on span "Search" at bounding box center [1107, 73] width 48 height 11
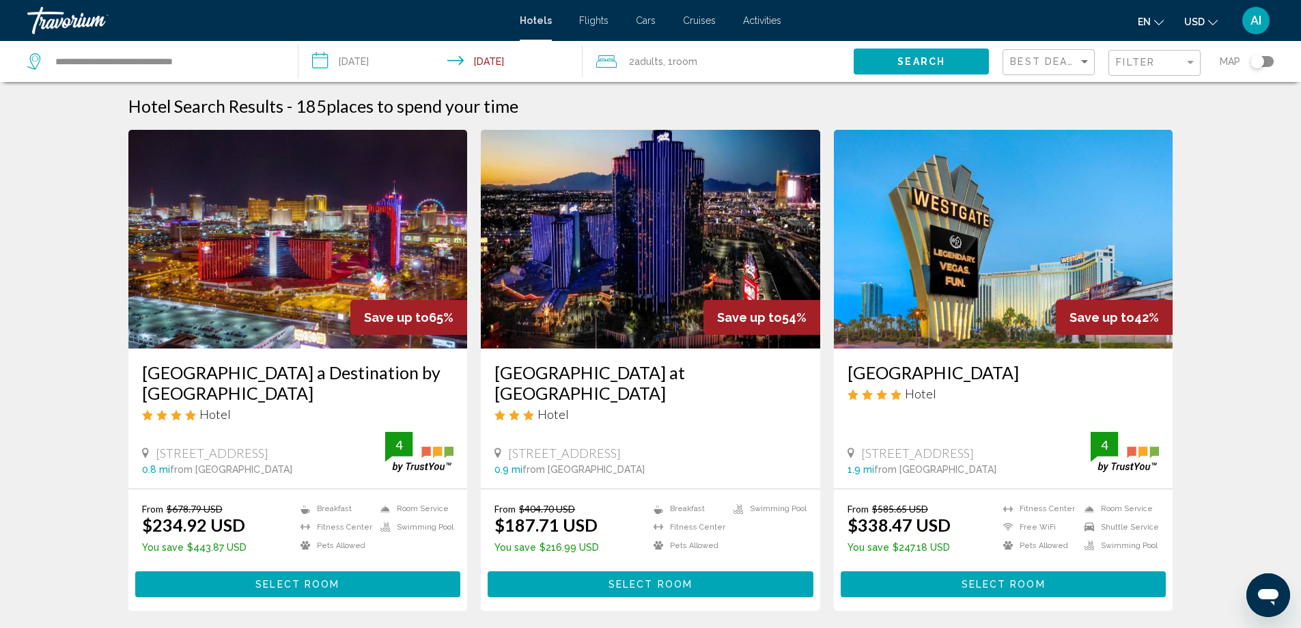
click at [303, 371] on h3 "[GEOGRAPHIC_DATA] a Destination by [GEOGRAPHIC_DATA]" at bounding box center [298, 382] width 312 height 41
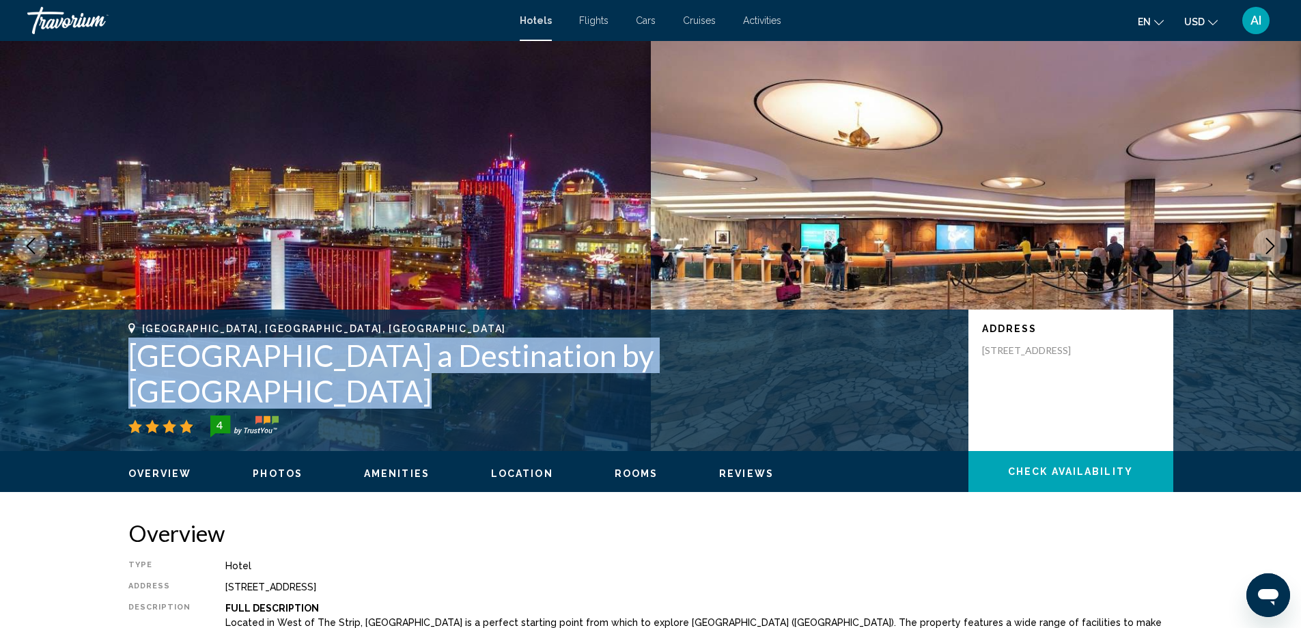
drag, startPoint x: 133, startPoint y: 393, endPoint x: 761, endPoint y: 406, distance: 627.9
click at [761, 406] on div "[GEOGRAPHIC_DATA], [GEOGRAPHIC_DATA], [GEOGRAPHIC_DATA] a Destination by [GEOGR…" at bounding box center [541, 380] width 827 height 114
copy div "[GEOGRAPHIC_DATA] a Destination by [GEOGRAPHIC_DATA]"
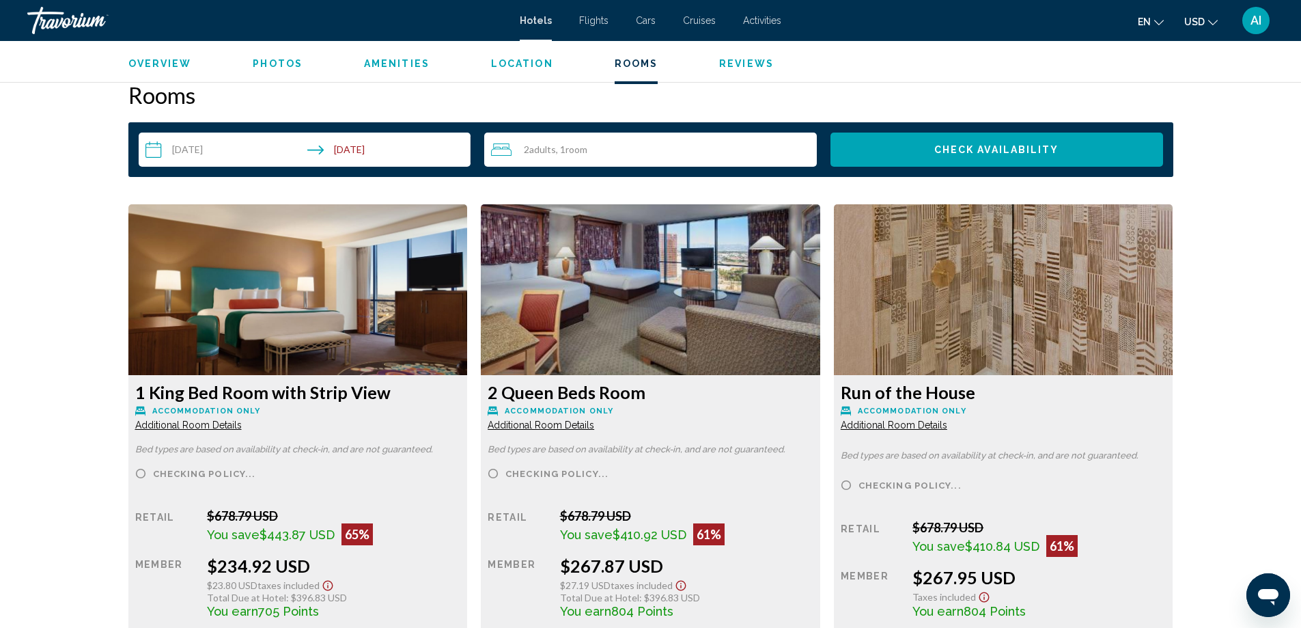
scroll to position [1822, 0]
